Goal: Task Accomplishment & Management: Use online tool/utility

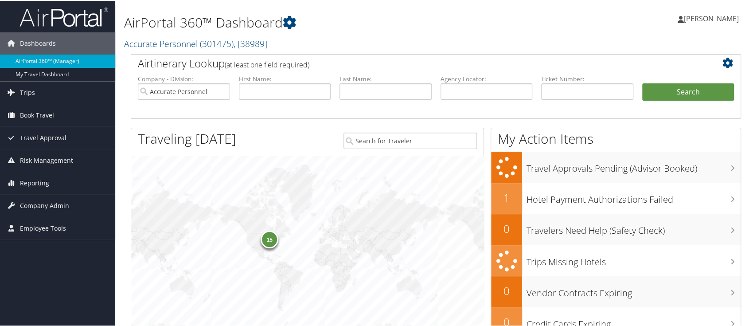
click at [690, 20] on span "[PERSON_NAME]" at bounding box center [711, 18] width 55 height 10
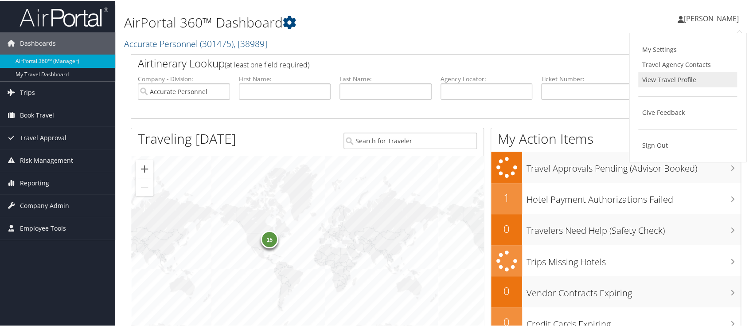
click at [661, 76] on link "View Travel Profile" at bounding box center [687, 78] width 99 height 15
